Goal: Navigation & Orientation: Find specific page/section

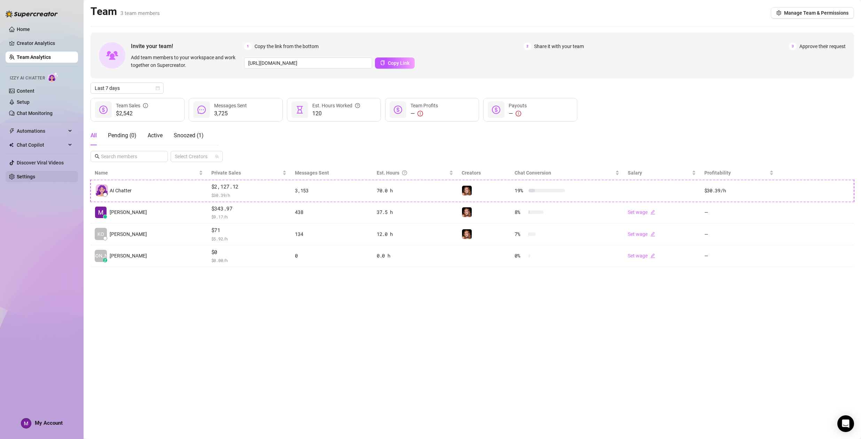
click at [25, 174] on link "Settings" at bounding box center [26, 177] width 18 height 6
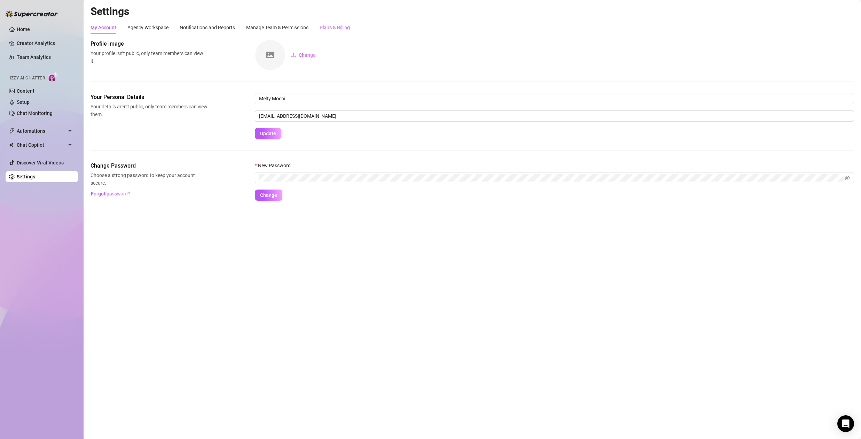
click at [335, 25] on div "Plans & Billing" at bounding box center [335, 28] width 30 height 8
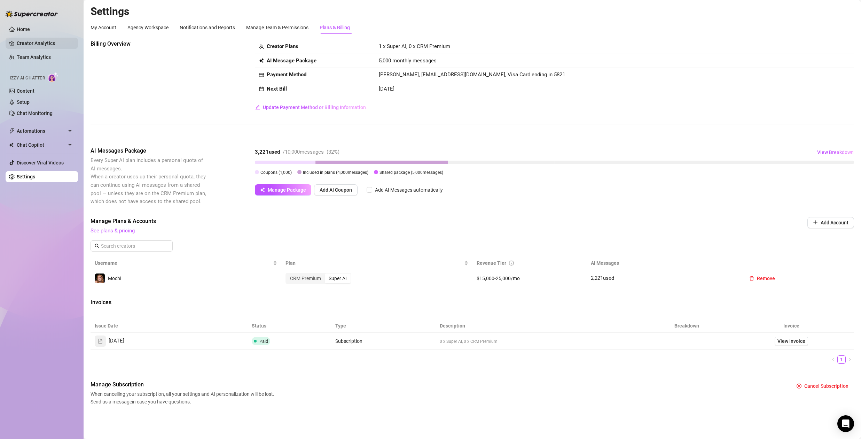
click at [30, 45] on link "Creator Analytics" at bounding box center [45, 43] width 56 height 11
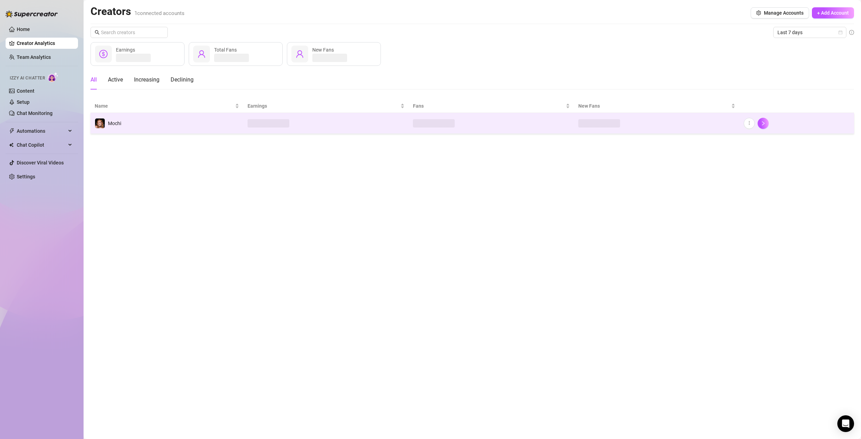
click at [340, 124] on td at bounding box center [326, 123] width 165 height 21
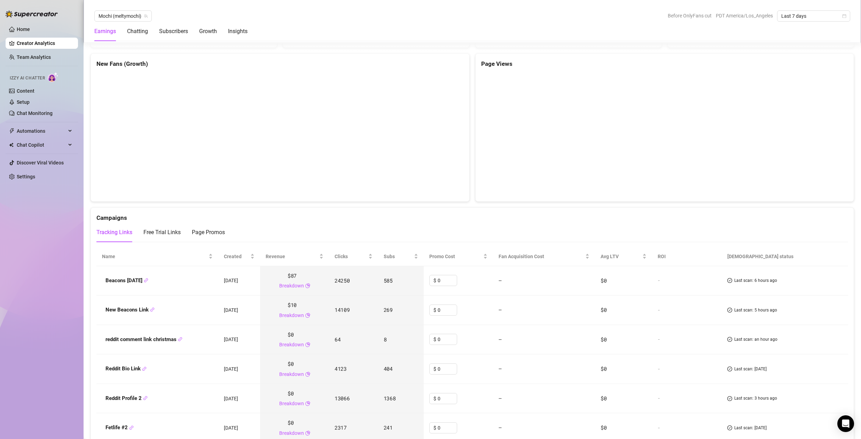
scroll to position [730, 0]
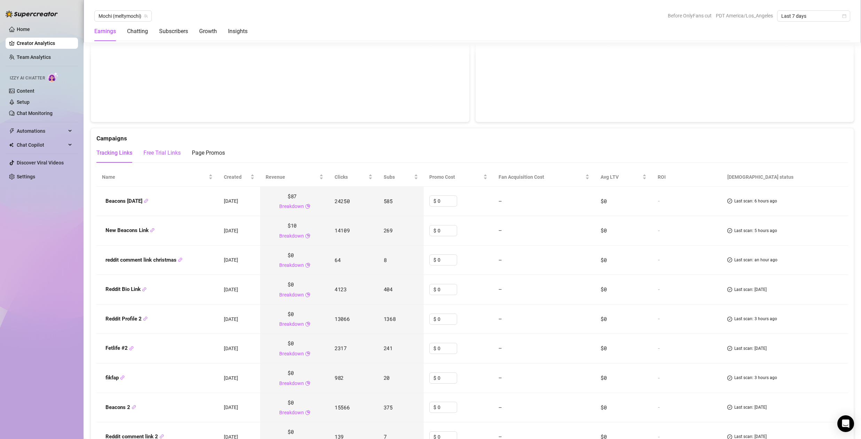
click at [165, 149] on div "Free Trial Links" at bounding box center [162, 153] width 37 height 8
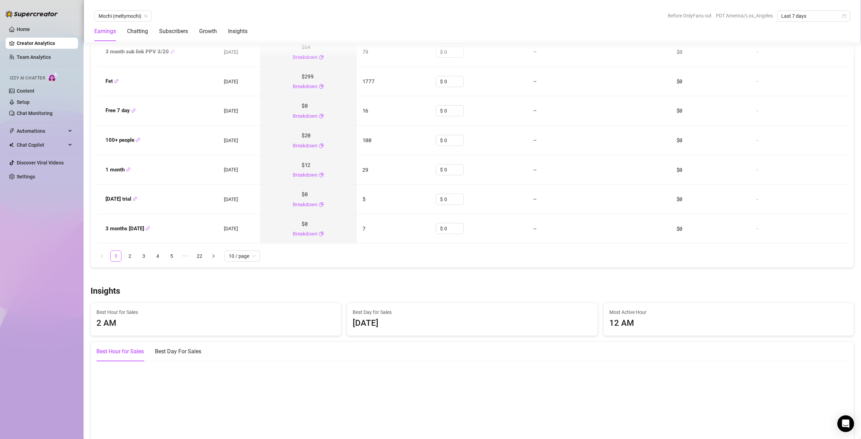
scroll to position [732, 0]
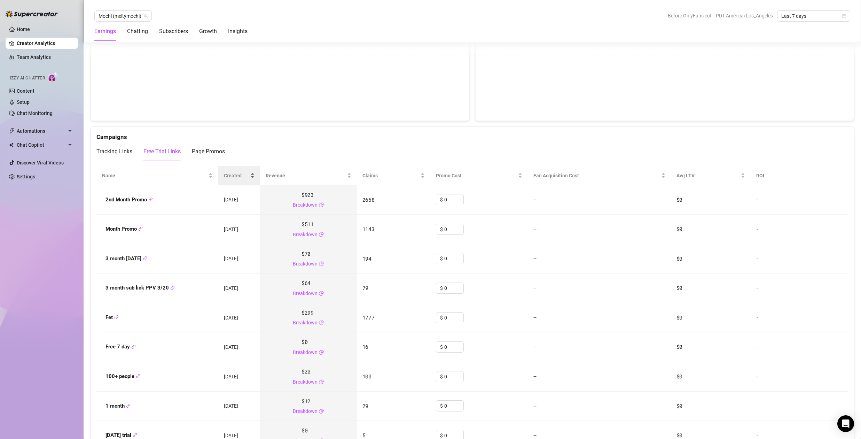
click at [235, 176] on span "Created" at bounding box center [236, 176] width 25 height 8
click at [237, 175] on span "Created" at bounding box center [236, 176] width 25 height 8
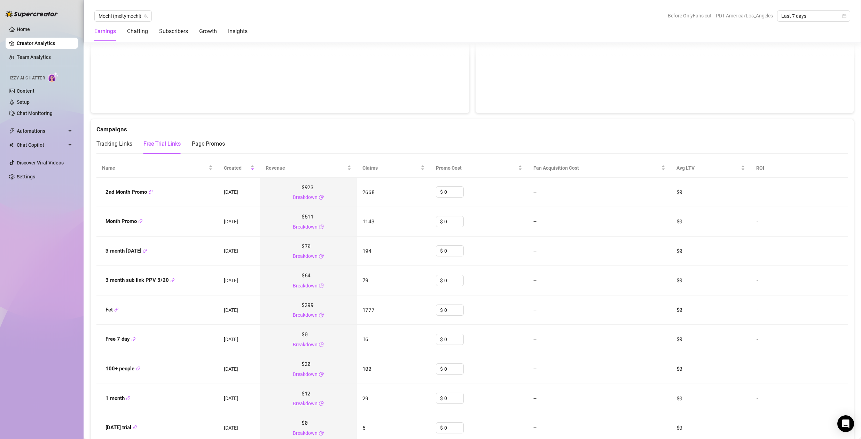
scroll to position [924, 0]
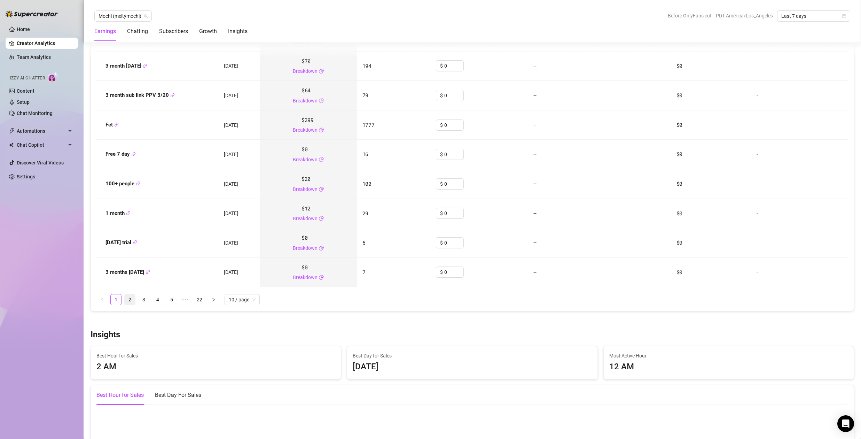
click at [131, 301] on link "2" at bounding box center [130, 299] width 10 height 10
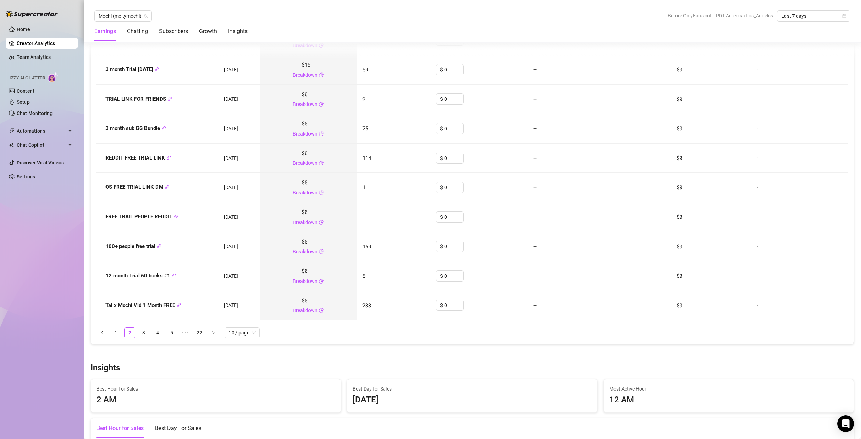
scroll to position [923, 0]
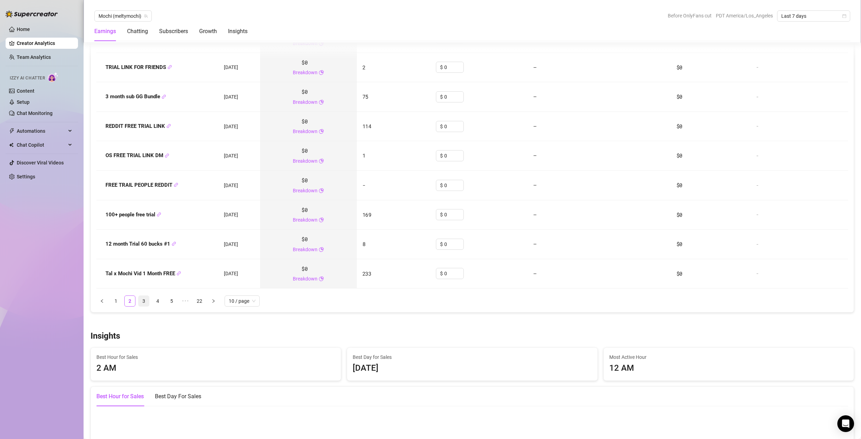
click at [145, 301] on link "3" at bounding box center [144, 301] width 10 height 10
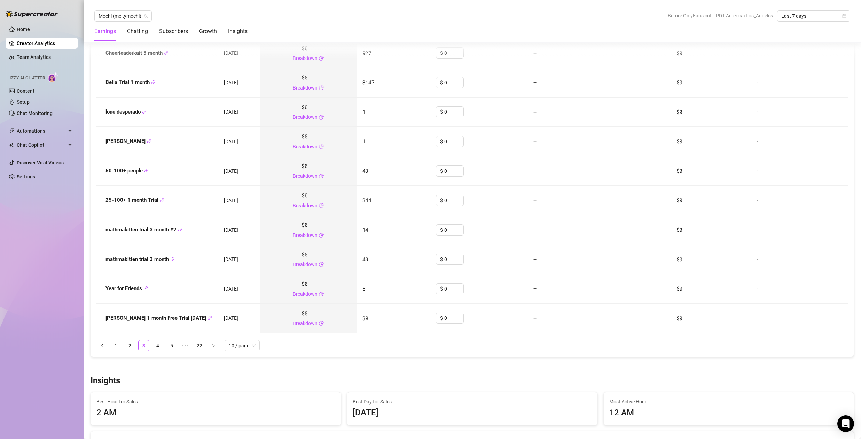
scroll to position [915, 0]
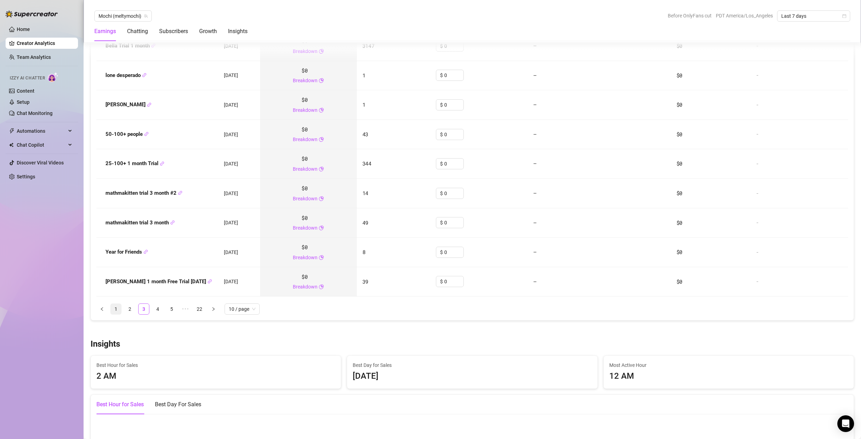
click at [116, 306] on link "1" at bounding box center [116, 309] width 10 height 10
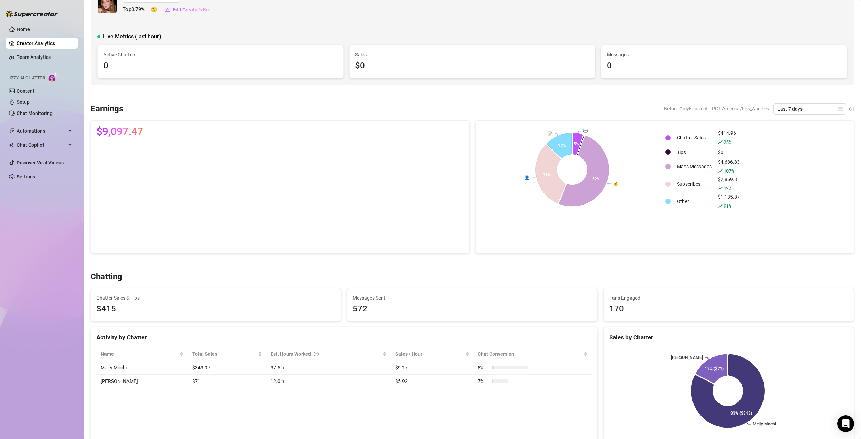
scroll to position [0, 0]
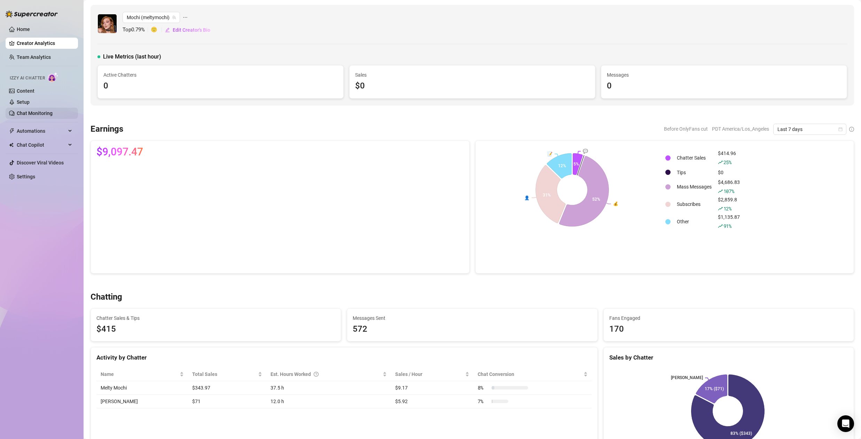
click at [42, 115] on link "Chat Monitoring" at bounding box center [35, 113] width 36 height 6
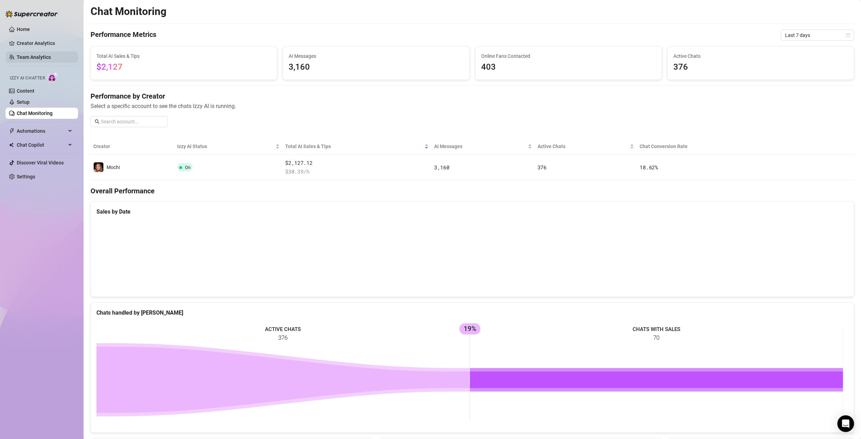
click at [34, 55] on link "Team Analytics" at bounding box center [34, 57] width 34 height 6
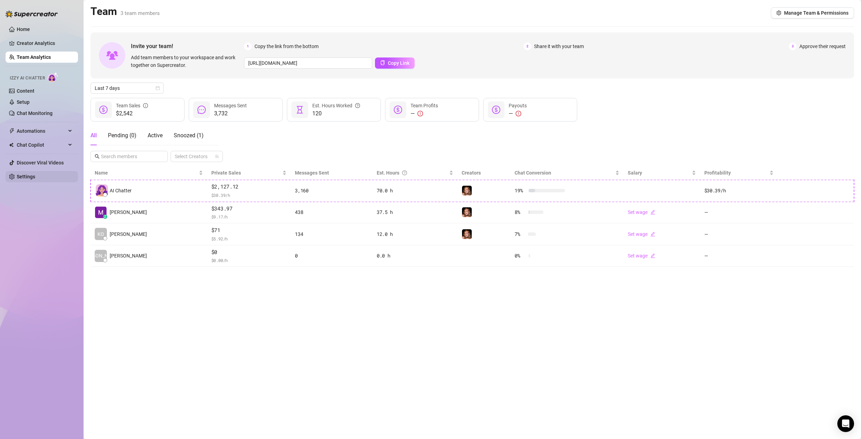
click at [30, 175] on link "Settings" at bounding box center [26, 177] width 18 height 6
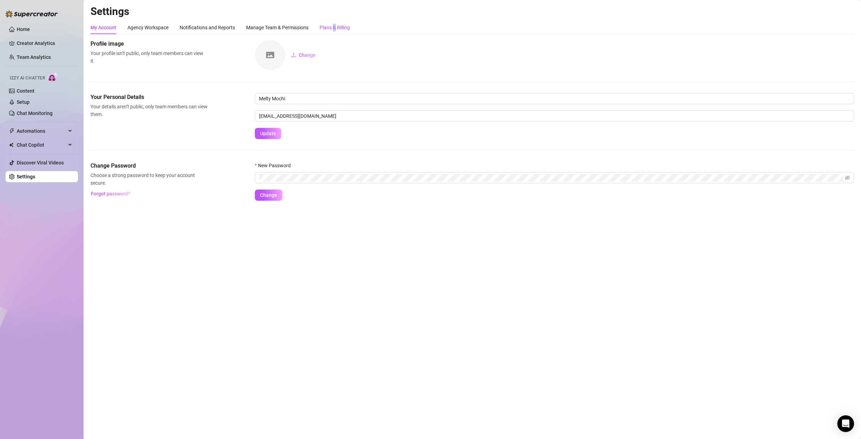
click at [336, 29] on div "Plans & Billing" at bounding box center [335, 28] width 30 height 8
